Goal: Use online tool/utility: Utilize a website feature to perform a specific function

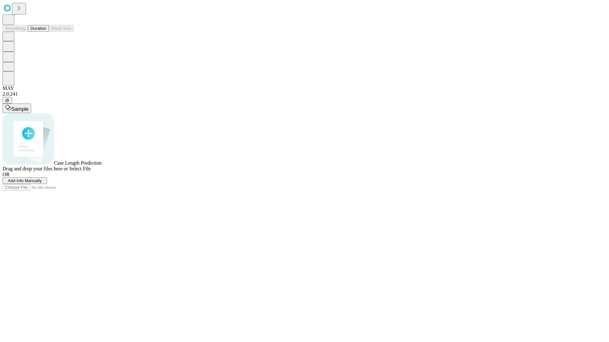
click at [46, 32] on button "Duration" at bounding box center [38, 28] width 21 height 7
click at [91, 172] on span "Select File" at bounding box center [80, 168] width 22 height 5
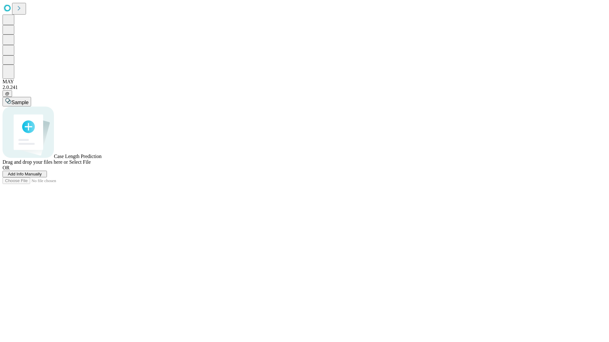
click at [91, 165] on span "Select File" at bounding box center [80, 162] width 22 height 5
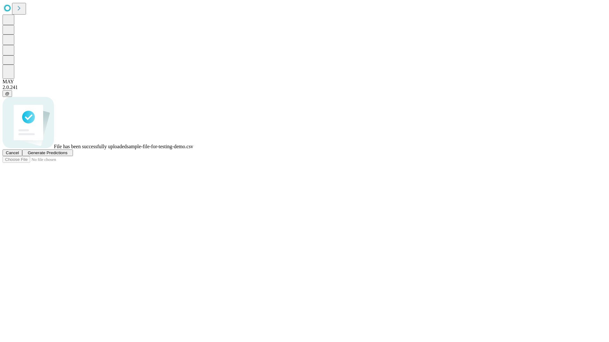
click at [67, 155] on span "Generate Predictions" at bounding box center [48, 153] width 40 height 5
